Goal: Task Accomplishment & Management: Complete application form

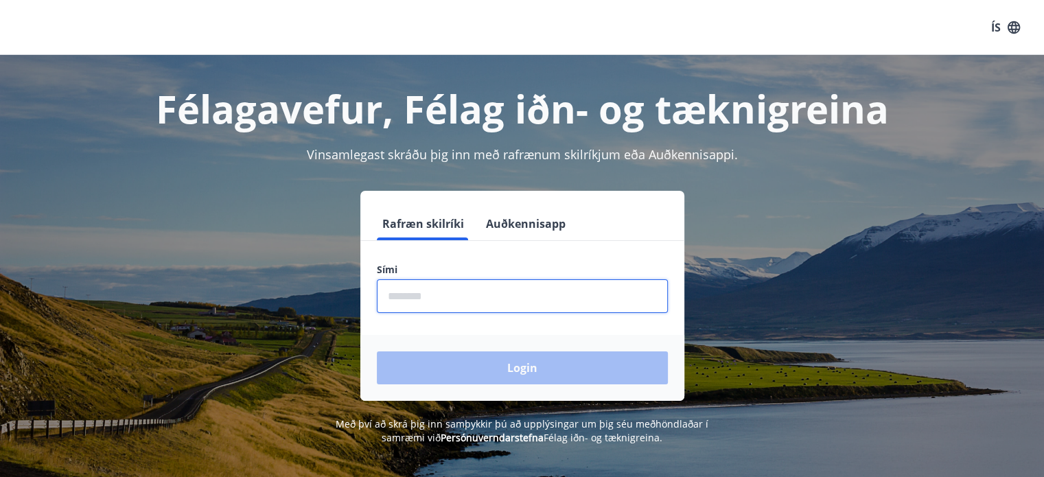
click at [463, 299] on input "phone" at bounding box center [522, 296] width 291 height 34
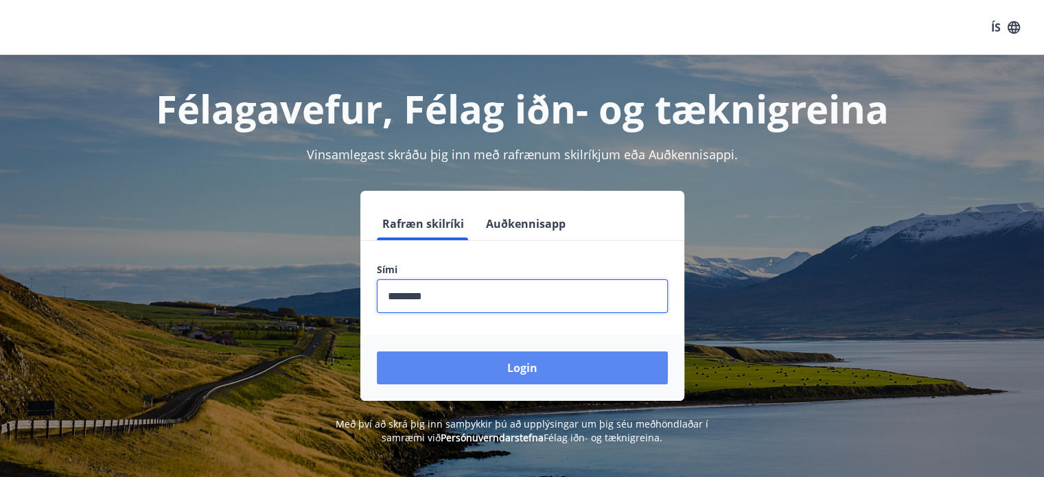
type input "********"
click at [510, 371] on button "Login" at bounding box center [522, 367] width 291 height 33
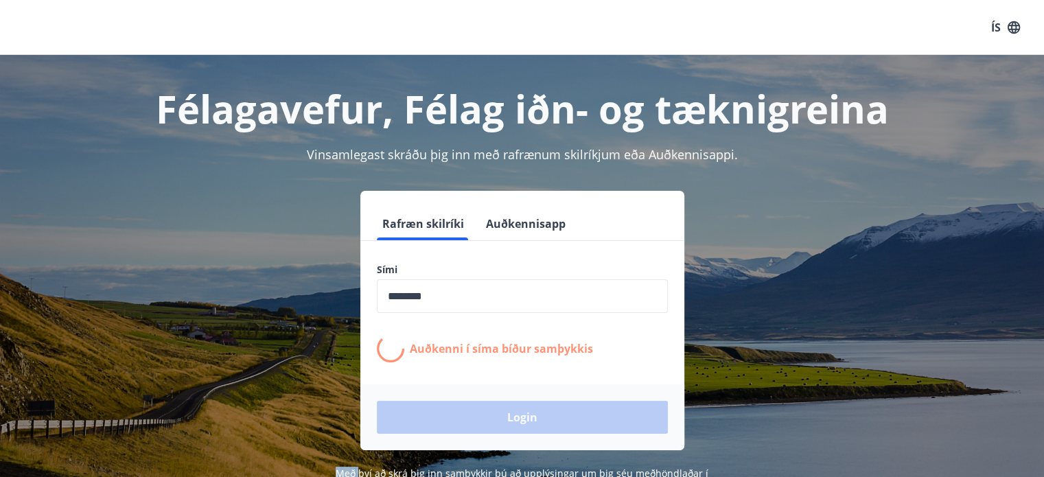
click at [510, 371] on form "Rafræn skilríki Auðkennisapp Sími ​ Auðkenni í [PERSON_NAME] samþykkis Login" at bounding box center [522, 328] width 324 height 243
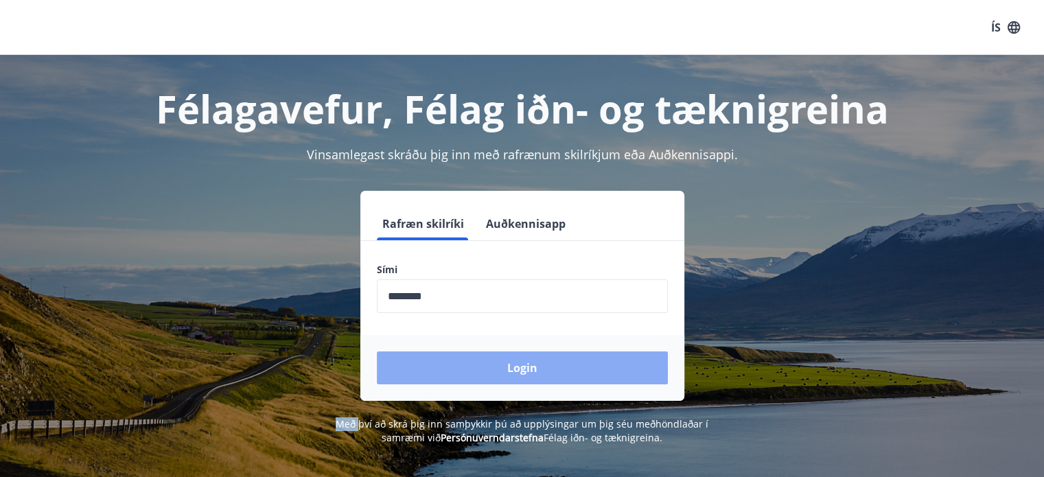
click at [510, 371] on button "Login" at bounding box center [522, 367] width 291 height 33
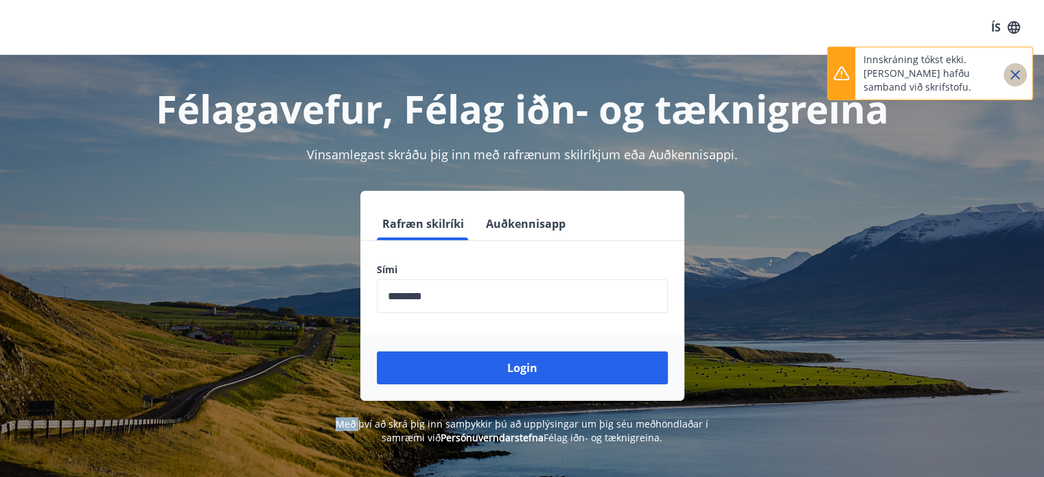
click at [1019, 73] on icon "Close" at bounding box center [1015, 75] width 16 height 16
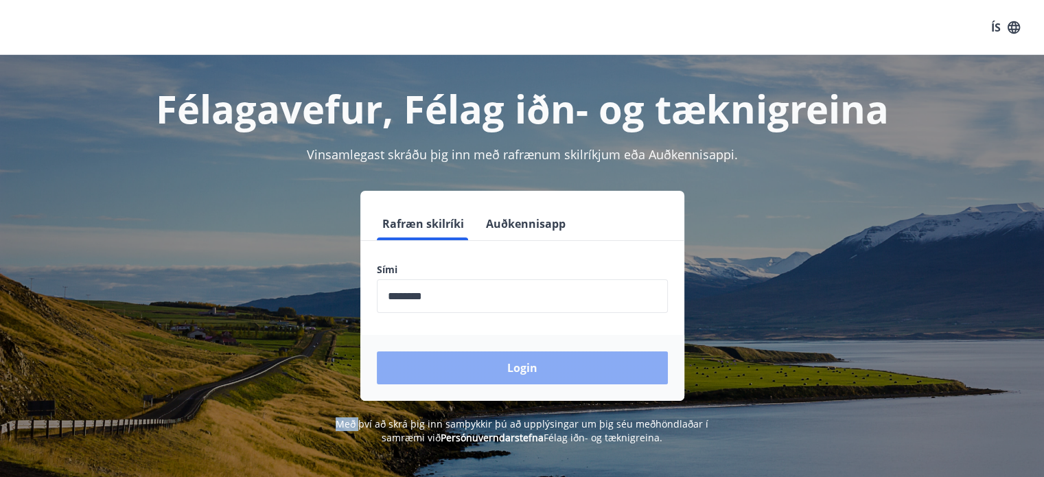
click at [511, 376] on button "Login" at bounding box center [522, 367] width 291 height 33
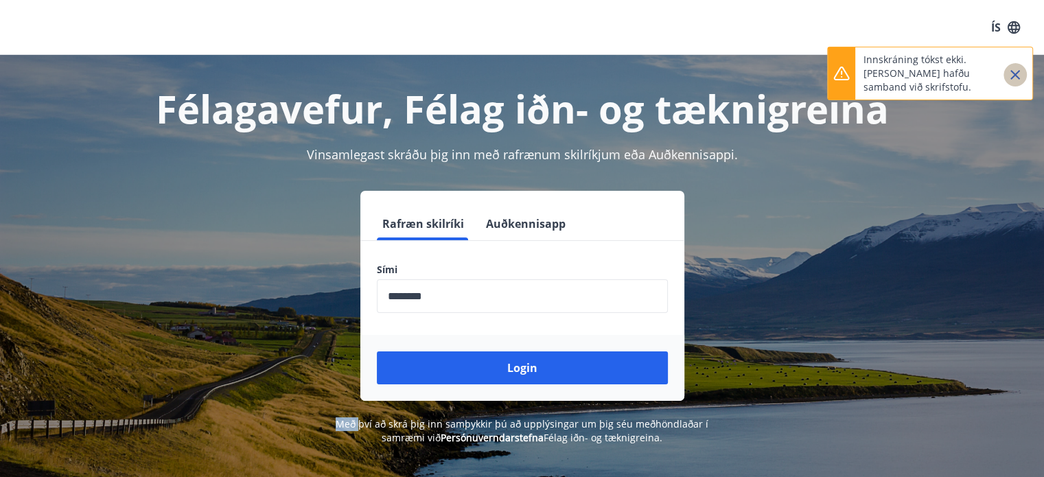
click at [1012, 73] on icon "Close" at bounding box center [1015, 75] width 16 height 16
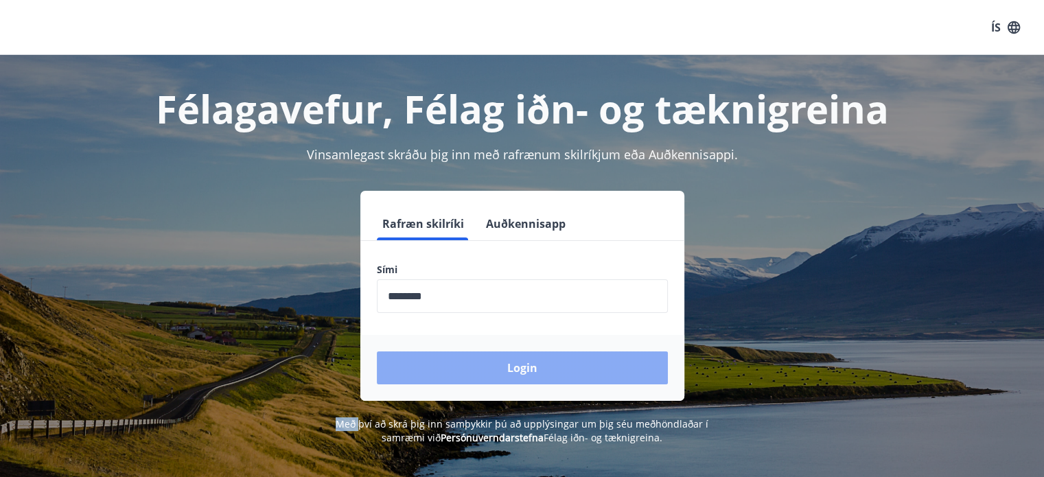
click at [513, 368] on button "Login" at bounding box center [522, 367] width 291 height 33
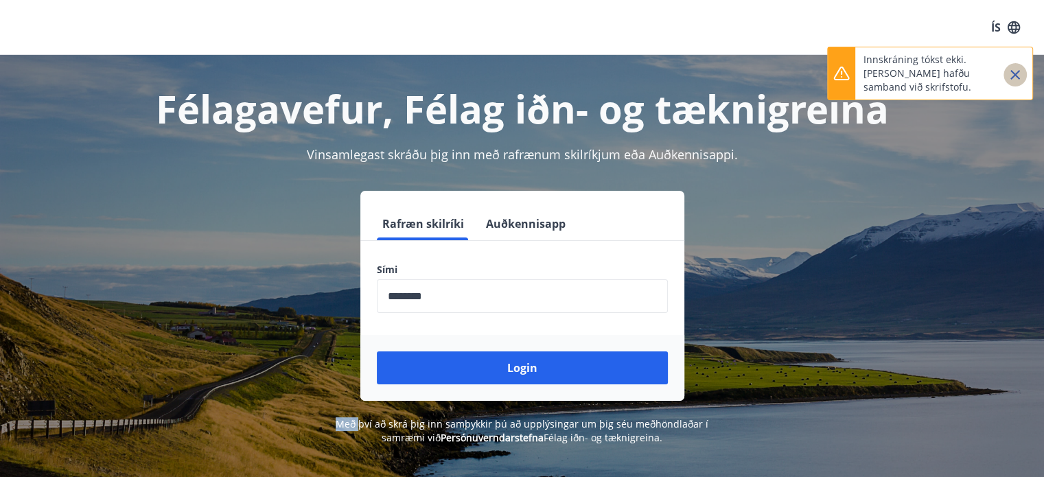
click at [1014, 73] on icon "Close" at bounding box center [1015, 75] width 10 height 10
